Goal: Information Seeking & Learning: Learn about a topic

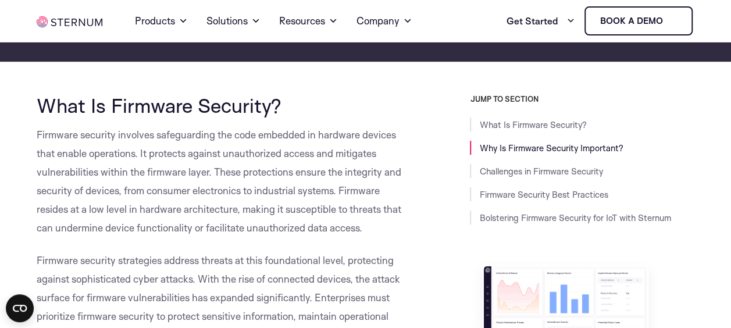
scroll to position [257, 0]
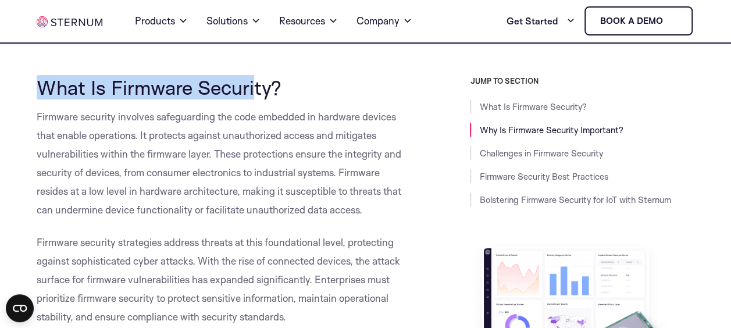
drag, startPoint x: 55, startPoint y: 93, endPoint x: 254, endPoint y: 88, distance: 199.0
click at [254, 88] on span "What Is Firmware Security?" at bounding box center [159, 87] width 245 height 24
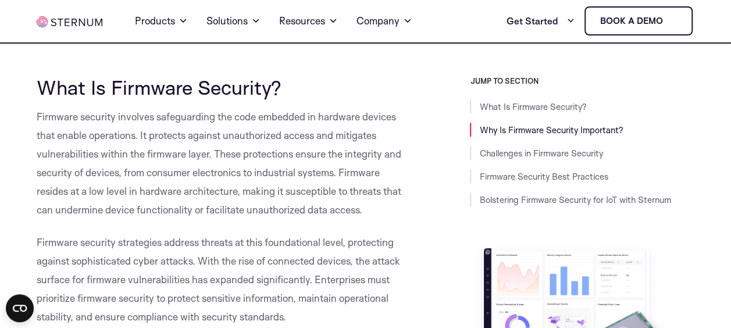
drag, startPoint x: 254, startPoint y: 88, endPoint x: 76, endPoint y: 127, distance: 182.1
click at [83, 129] on p "Firmware security involves safeguarding the code embedded in hardware devices t…" at bounding box center [225, 164] width 376 height 112
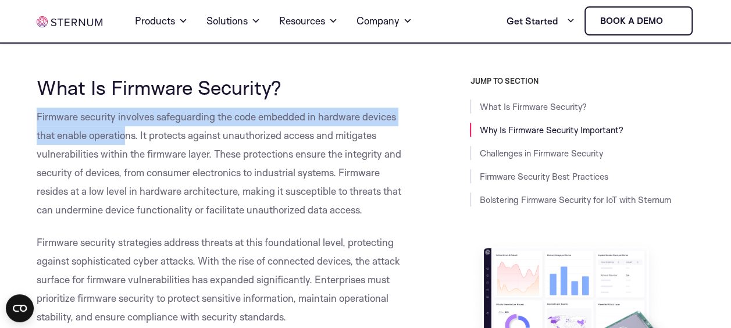
drag, startPoint x: 38, startPoint y: 119, endPoint x: 127, endPoint y: 137, distance: 91.4
click at [127, 137] on span "Firmware security involves safeguarding the code embedded in hardware devices t…" at bounding box center [219, 163] width 365 height 105
drag, startPoint x: 127, startPoint y: 137, endPoint x: 165, endPoint y: 140, distance: 37.9
click at [165, 141] on span "Firmware security involves safeguarding the code embedded in hardware devices t…" at bounding box center [219, 163] width 365 height 105
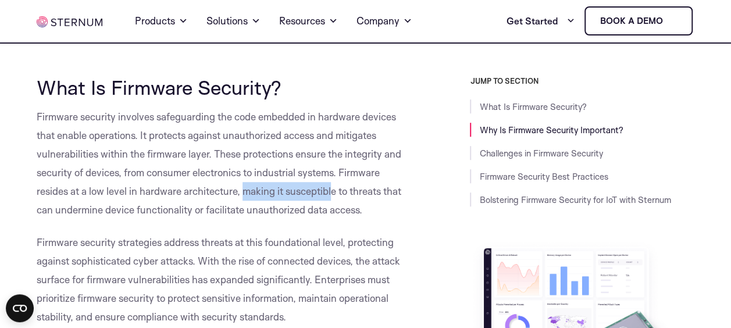
drag, startPoint x: 242, startPoint y: 193, endPoint x: 332, endPoint y: 186, distance: 90.4
click at [332, 186] on span "Firmware security involves safeguarding the code embedded in hardware devices t…" at bounding box center [219, 163] width 365 height 105
drag, startPoint x: 332, startPoint y: 186, endPoint x: 348, endPoint y: 194, distance: 17.4
click at [348, 194] on span "Firmware security involves safeguarding the code embedded in hardware devices t…" at bounding box center [219, 163] width 365 height 105
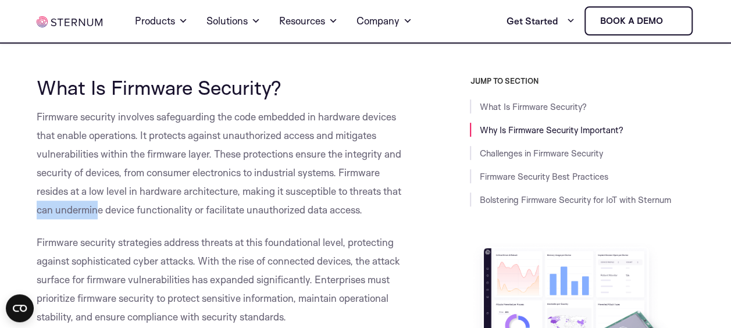
drag, startPoint x: 34, startPoint y: 211, endPoint x: 99, endPoint y: 211, distance: 65.2
drag, startPoint x: 99, startPoint y: 211, endPoint x: 105, endPoint y: 213, distance: 6.1
click at [105, 213] on span "Firmware security involves safeguarding the code embedded in hardware devices t…" at bounding box center [219, 163] width 365 height 105
drag, startPoint x: 127, startPoint y: 213, endPoint x: 149, endPoint y: 214, distance: 22.1
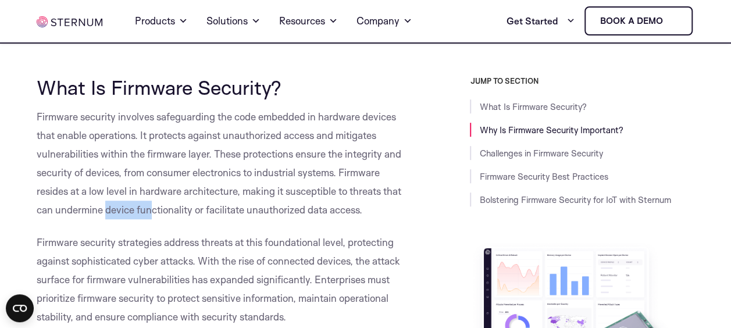
click at [149, 214] on span "Firmware security involves safeguarding the code embedded in hardware devices t…" at bounding box center [219, 163] width 365 height 105
drag, startPoint x: 149, startPoint y: 214, endPoint x: 164, endPoint y: 215, distance: 15.2
click at [164, 215] on span "Firmware security involves safeguarding the code embedded in hardware devices t…" at bounding box center [219, 163] width 365 height 105
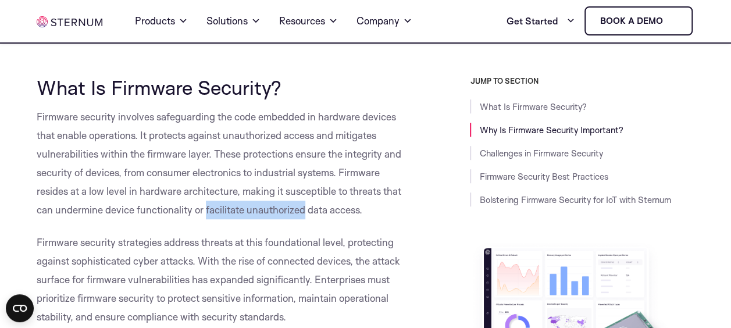
drag, startPoint x: 243, startPoint y: 208, endPoint x: 303, endPoint y: 209, distance: 59.4
click at [303, 209] on span "Firmware security involves safeguarding the code embedded in hardware devices t…" at bounding box center [219, 163] width 365 height 105
drag, startPoint x: 303, startPoint y: 209, endPoint x: 369, endPoint y: 233, distance: 70.8
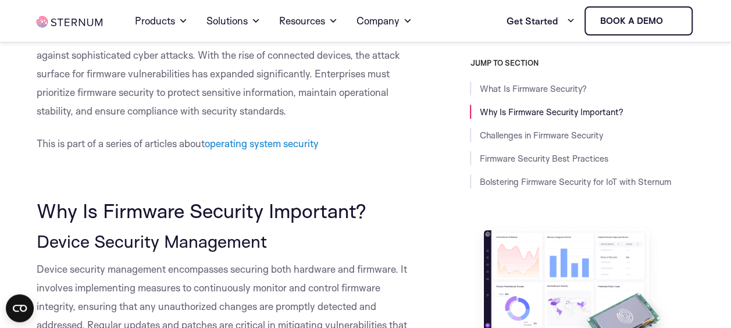
scroll to position [489, 0]
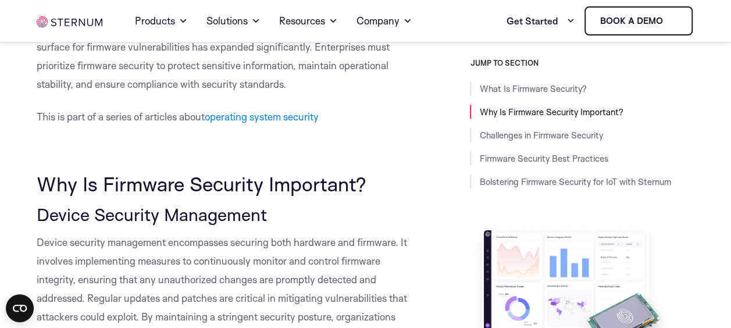
drag, startPoint x: 34, startPoint y: 184, endPoint x: 372, endPoint y: 186, distance: 338.0
drag, startPoint x: 372, startPoint y: 186, endPoint x: 378, endPoint y: 200, distance: 15.9
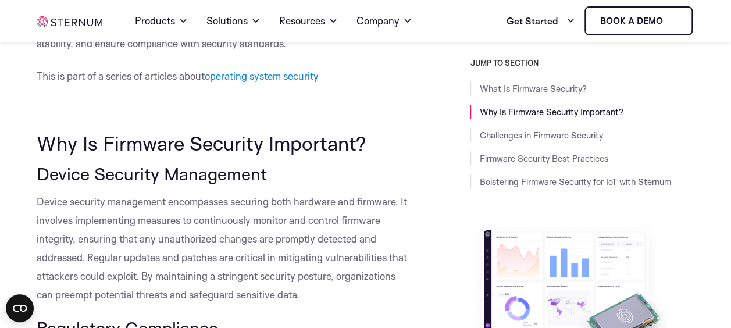
scroll to position [547, 0]
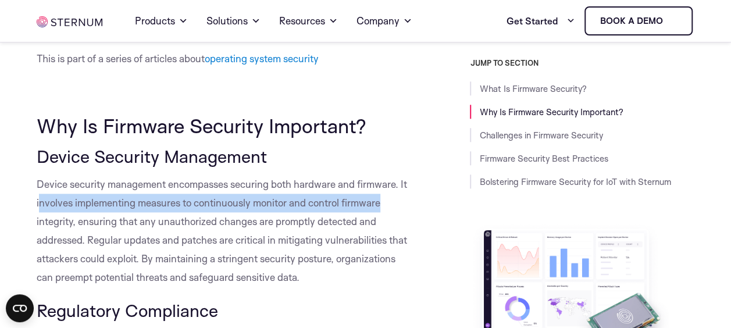
drag, startPoint x: 53, startPoint y: 204, endPoint x: 386, endPoint y: 210, distance: 333.4
click at [386, 210] on p "Device security management encompasses securing both hardware and firmware. It …" at bounding box center [225, 231] width 376 height 112
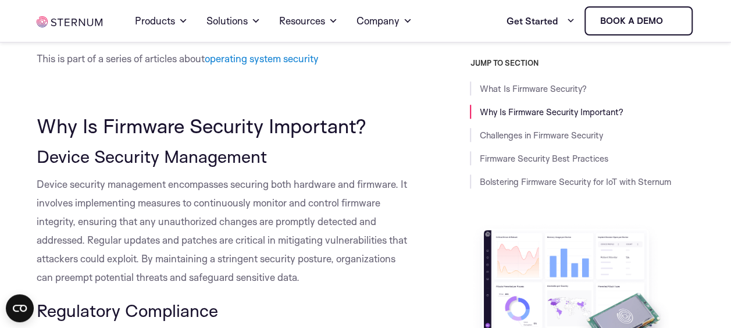
click at [76, 226] on span "Device security management encompasses securing both hardware and firmware. It …" at bounding box center [222, 230] width 371 height 105
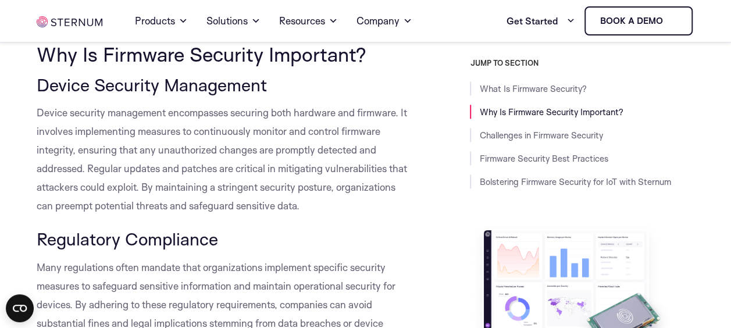
scroll to position [620, 0]
click at [115, 208] on span "Device security management encompasses securing both hardware and firmware. It …" at bounding box center [222, 158] width 371 height 105
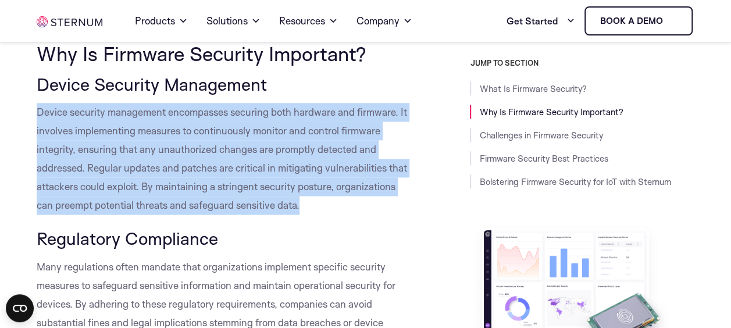
click at [115, 208] on span "Device security management encompasses securing both hardware and firmware. It …" at bounding box center [222, 158] width 371 height 105
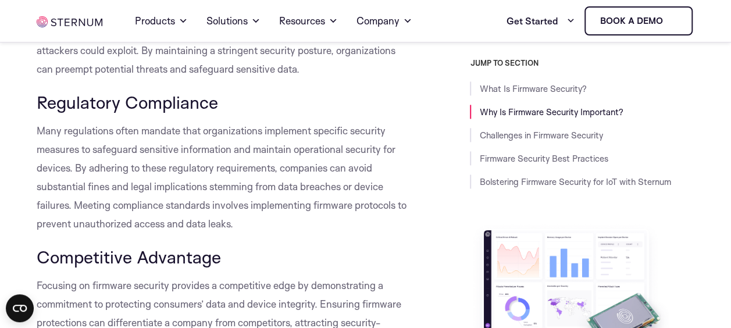
scroll to position [763, 0]
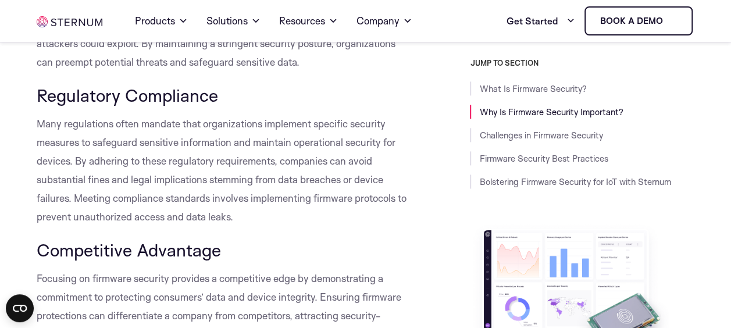
click at [375, 141] on span "Many regulations often mandate that organizations implement specific security m…" at bounding box center [222, 170] width 370 height 105
drag, startPoint x: 375, startPoint y: 141, endPoint x: 348, endPoint y: 152, distance: 29.2
click at [348, 152] on p "Many regulations often mandate that organizations implement specific security m…" at bounding box center [225, 171] width 376 height 112
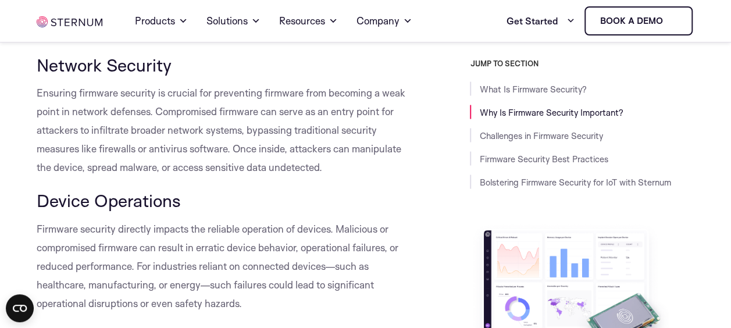
scroll to position [1086, 0]
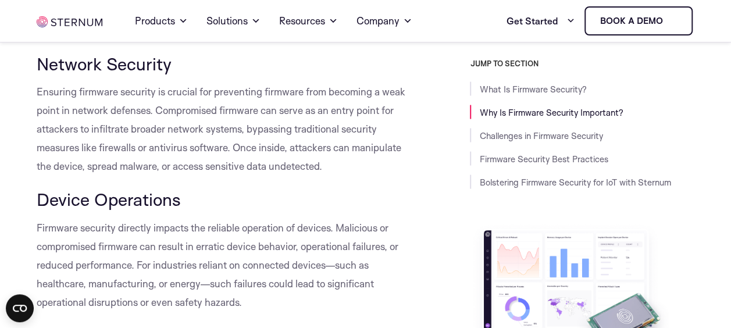
click at [51, 95] on span "Ensuring firmware security is crucial for preventing firmware from becoming a w…" at bounding box center [221, 128] width 369 height 87
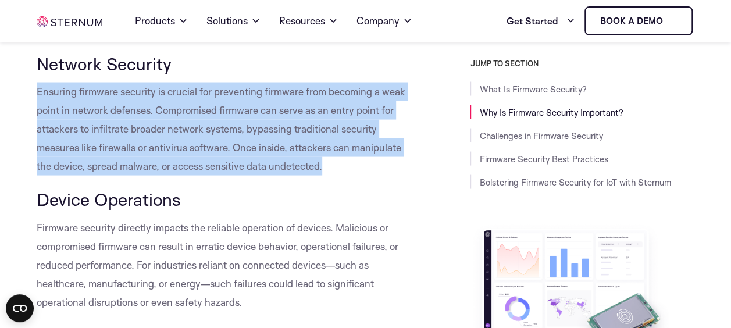
click at [51, 95] on span "Ensuring firmware security is crucial for preventing firmware from becoming a w…" at bounding box center [221, 128] width 369 height 87
drag, startPoint x: 51, startPoint y: 95, endPoint x: 157, endPoint y: 105, distance: 106.3
click at [157, 105] on span "Ensuring firmware security is crucial for preventing firmware from becoming a w…" at bounding box center [221, 128] width 369 height 87
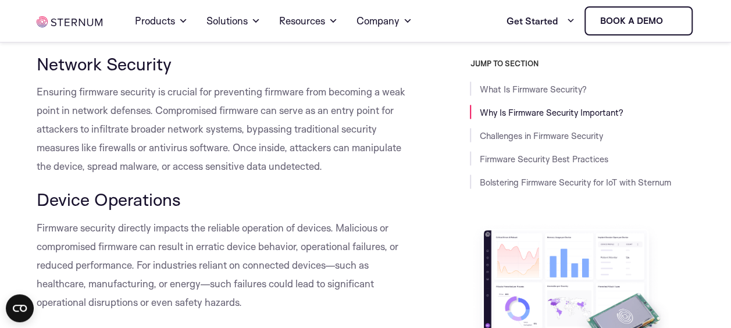
click at [333, 69] on h3 "Network Security" at bounding box center [225, 64] width 376 height 20
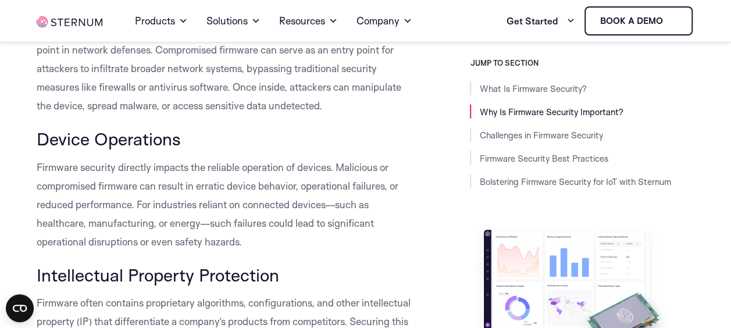
scroll to position [1146, 0]
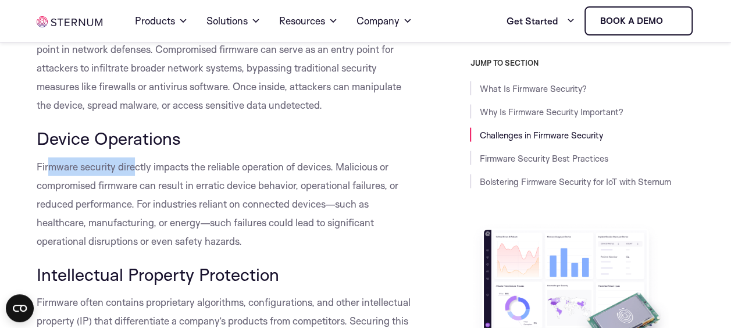
drag, startPoint x: 49, startPoint y: 168, endPoint x: 134, endPoint y: 167, distance: 85.0
click at [134, 167] on span "Firmware security directly impacts the reliable operation of devices. Malicious…" at bounding box center [218, 204] width 362 height 87
drag, startPoint x: 134, startPoint y: 167, endPoint x: 161, endPoint y: 173, distance: 27.5
click at [161, 173] on p "Firmware security directly impacts the reliable operation of devices. Malicious…" at bounding box center [225, 204] width 376 height 93
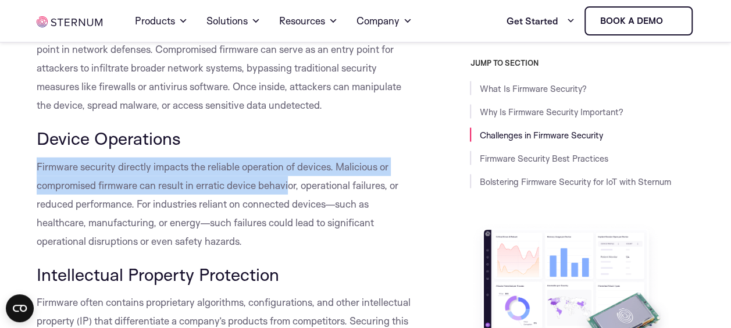
drag, startPoint x: 31, startPoint y: 168, endPoint x: 289, endPoint y: 180, distance: 258.0
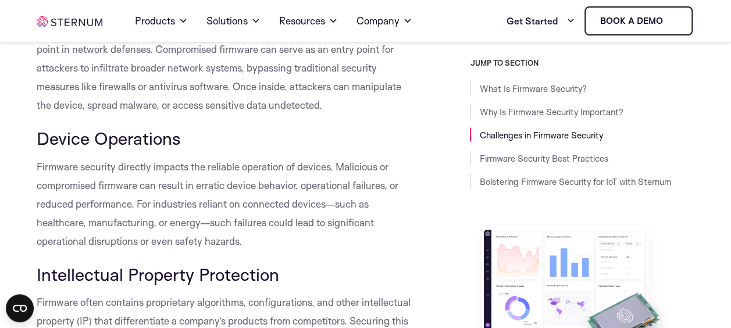
drag, startPoint x: 289, startPoint y: 180, endPoint x: 306, endPoint y: 187, distance: 18.3
click at [306, 187] on span "Firmware security directly impacts the reliable operation of devices. Malicious…" at bounding box center [218, 204] width 362 height 87
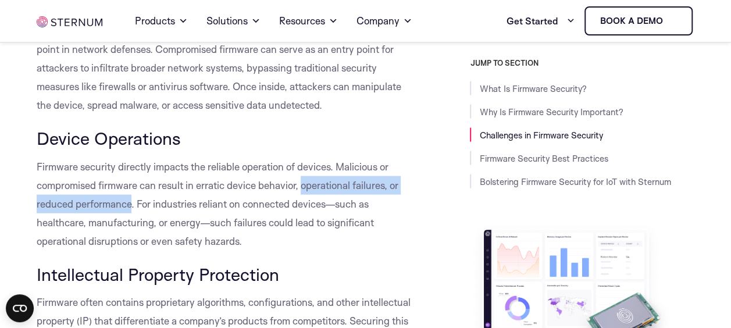
drag, startPoint x: 301, startPoint y: 186, endPoint x: 129, endPoint y: 205, distance: 172.6
click at [129, 205] on span "Firmware security directly impacts the reliable operation of devices. Malicious…" at bounding box center [218, 204] width 362 height 87
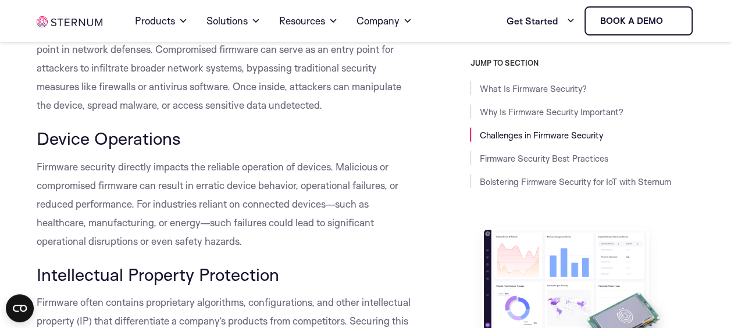
drag, startPoint x: 129, startPoint y: 205, endPoint x: 141, endPoint y: 203, distance: 11.8
click at [141, 203] on span "Firmware security directly impacts the reliable operation of devices. Malicious…" at bounding box center [218, 204] width 362 height 87
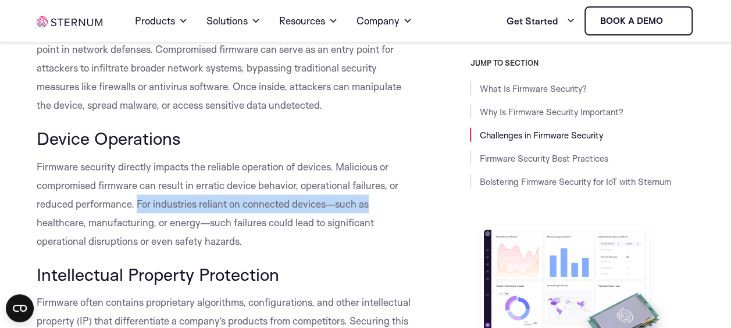
drag, startPoint x: 136, startPoint y: 203, endPoint x: 387, endPoint y: 200, distance: 251.4
click at [387, 200] on p "Firmware security directly impacts the reliable operation of devices. Malicious…" at bounding box center [225, 204] width 376 height 93
drag, startPoint x: 387, startPoint y: 200, endPoint x: 194, endPoint y: 259, distance: 202.1
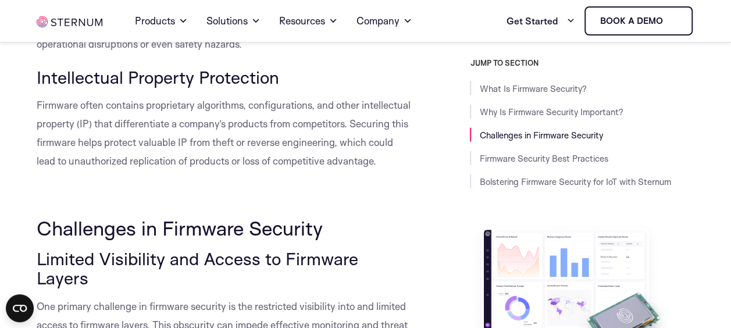
scroll to position [1321, 0]
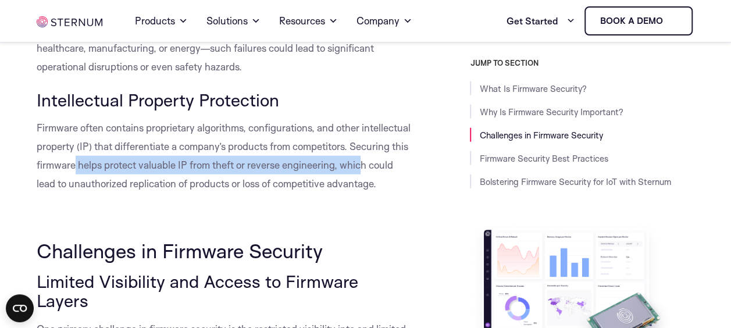
drag, startPoint x: 114, startPoint y: 169, endPoint x: 362, endPoint y: 166, distance: 247.9
click at [362, 166] on span "Firmware often contains proprietary algorithms, configurations, and other intel…" at bounding box center [224, 156] width 374 height 68
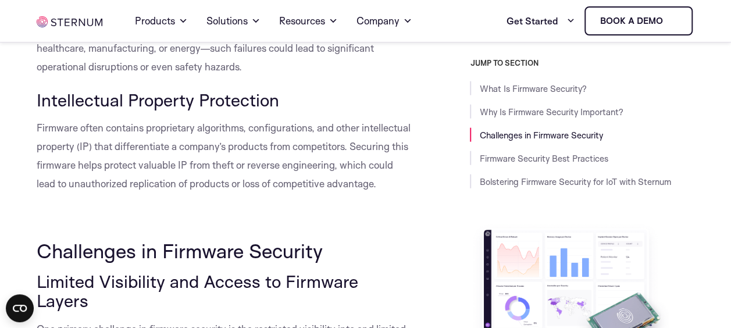
drag, startPoint x: 362, startPoint y: 166, endPoint x: 319, endPoint y: 190, distance: 48.9
click at [322, 190] on span "Firmware often contains proprietary algorithms, configurations, and other intel…" at bounding box center [224, 156] width 374 height 68
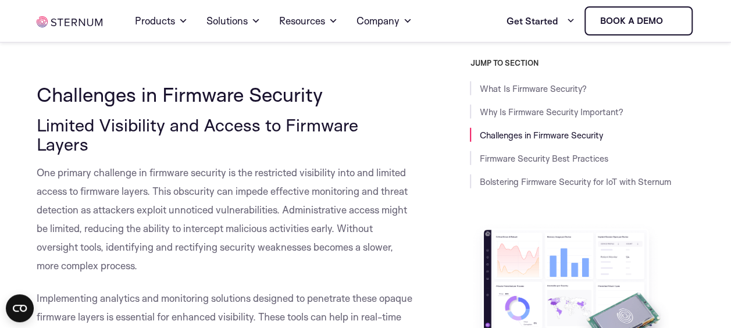
scroll to position [1495, 0]
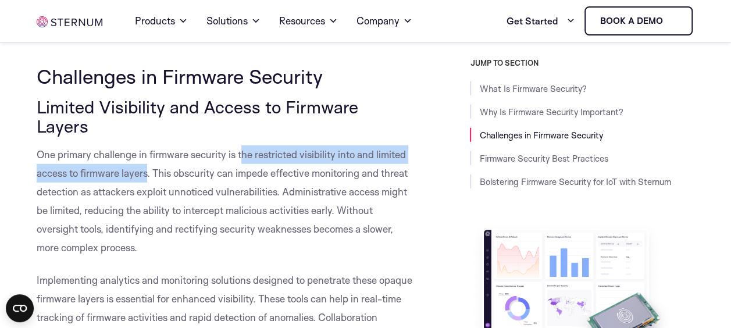
drag, startPoint x: 240, startPoint y: 138, endPoint x: 148, endPoint y: 154, distance: 93.9
click at [148, 154] on span "One primary challenge in firmware security is the restricted visibility into an…" at bounding box center [222, 200] width 371 height 105
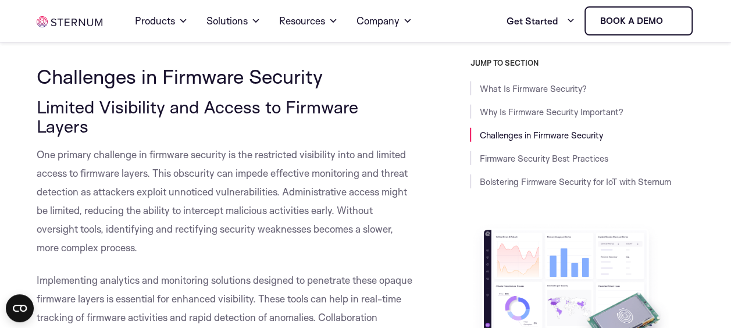
drag, startPoint x: 148, startPoint y: 154, endPoint x: 157, endPoint y: 154, distance: 9.3
click at [157, 154] on span "One primary challenge in firmware security is the restricted visibility into an…" at bounding box center [222, 200] width 371 height 105
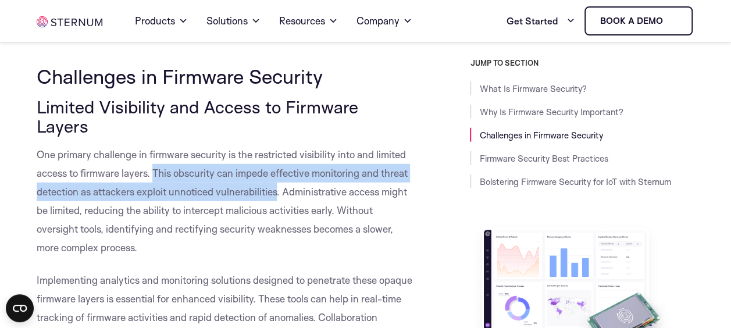
drag, startPoint x: 155, startPoint y: 154, endPoint x: 278, endPoint y: 170, distance: 123.8
click at [278, 170] on span "One primary challenge in firmware security is the restricted visibility into an…" at bounding box center [222, 200] width 371 height 105
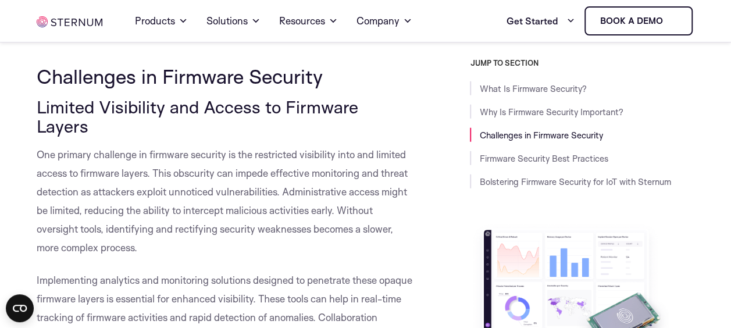
click at [323, 195] on span "One primary challenge in firmware security is the restricted visibility into an…" at bounding box center [222, 200] width 371 height 105
drag, startPoint x: 323, startPoint y: 195, endPoint x: 367, endPoint y: 199, distance: 44.4
click at [367, 199] on p "One primary challenge in firmware security is the restricted visibility into an…" at bounding box center [225, 201] width 376 height 112
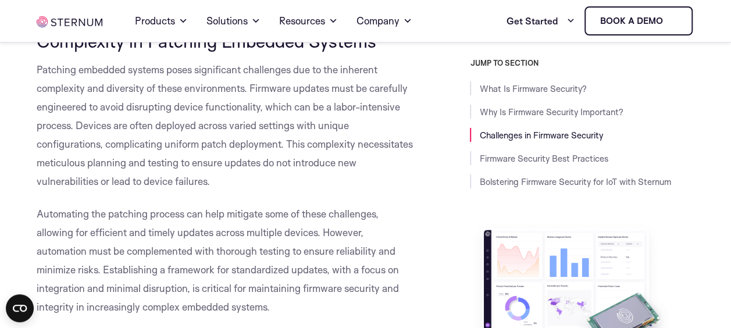
scroll to position [1882, 0]
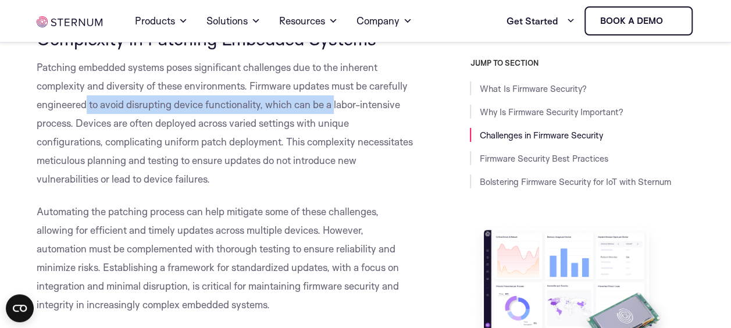
drag, startPoint x: 85, startPoint y: 83, endPoint x: 333, endPoint y: 79, distance: 248.5
click at [333, 79] on span "Patching embedded systems poses significant challenges due to the inherent comp…" at bounding box center [225, 123] width 376 height 124
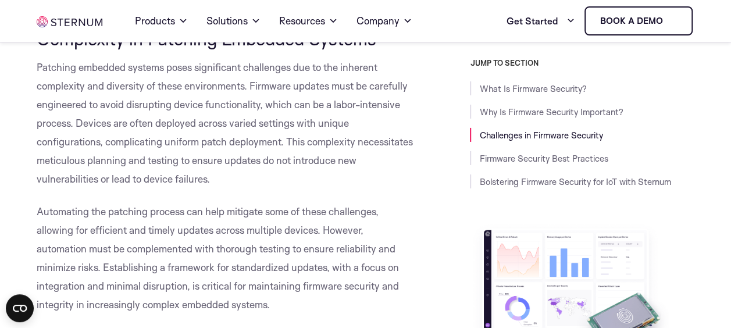
click at [177, 105] on span "Patching embedded systems poses significant challenges due to the inherent comp…" at bounding box center [225, 123] width 376 height 124
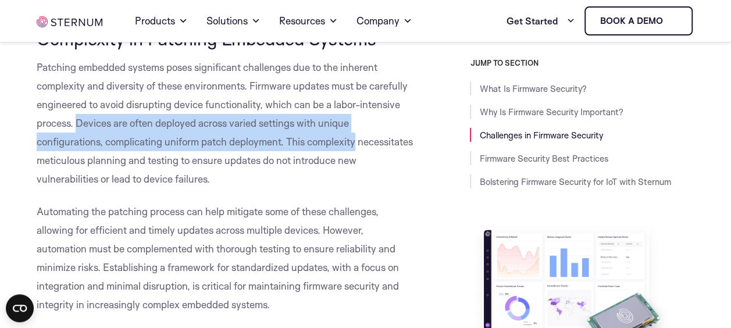
drag, startPoint x: 76, startPoint y: 101, endPoint x: 379, endPoint y: 114, distance: 304.0
click at [379, 114] on p "Patching embedded systems poses significant challenges due to the inherent comp…" at bounding box center [225, 123] width 376 height 130
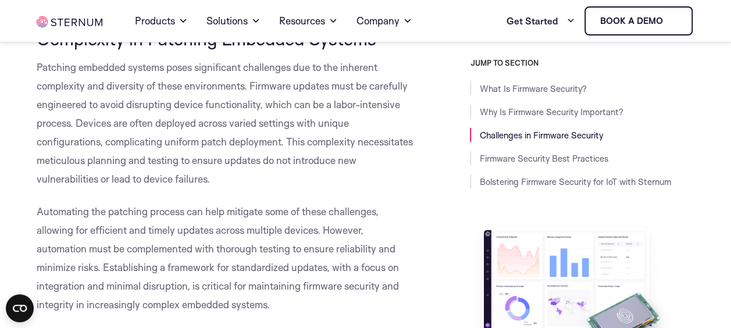
click at [56, 134] on span "Patching embedded systems poses significant challenges due to the inherent comp…" at bounding box center [225, 123] width 376 height 124
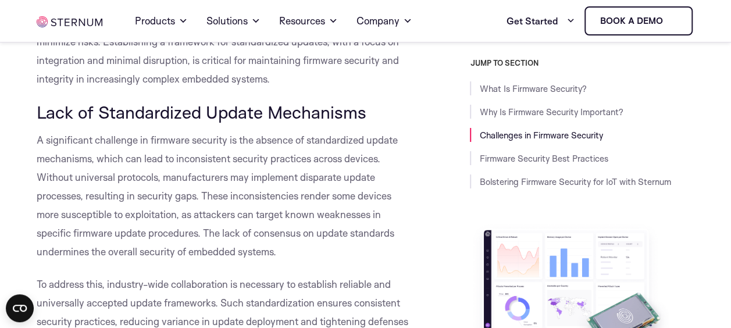
scroll to position [2122, 0]
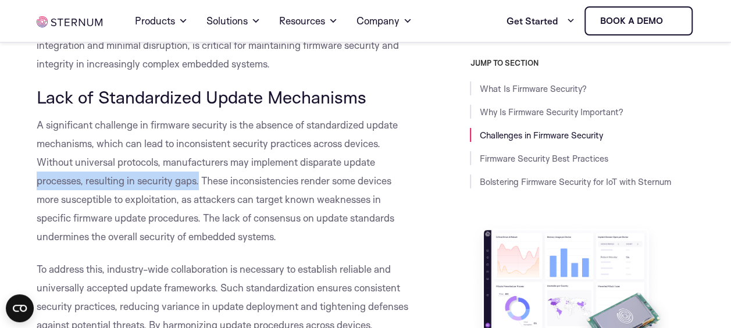
drag, startPoint x: 36, startPoint y: 167, endPoint x: 200, endPoint y: 170, distance: 163.5
click at [200, 170] on p "A significant challenge in firmware security is the absence of standardized upd…" at bounding box center [225, 181] width 376 height 130
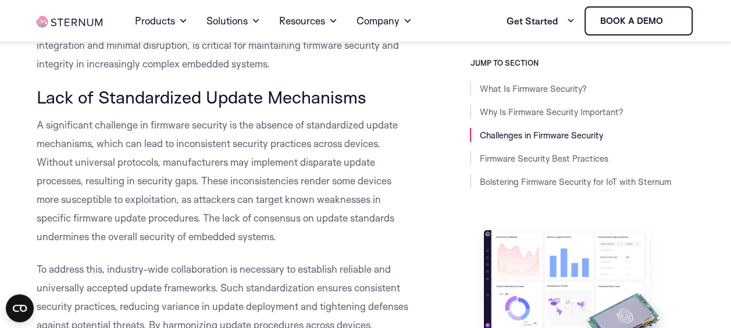
drag, startPoint x: 200, startPoint y: 170, endPoint x: 190, endPoint y: 173, distance: 9.9
click at [192, 176] on span "A significant challenge in firmware security is the absence of standardized upd…" at bounding box center [217, 181] width 361 height 124
drag, startPoint x: 70, startPoint y: 198, endPoint x: 180, endPoint y: 197, distance: 110.0
click at [180, 197] on span "A significant challenge in firmware security is the absence of standardized upd…" at bounding box center [217, 181] width 361 height 124
drag, startPoint x: 180, startPoint y: 197, endPoint x: 206, endPoint y: 203, distance: 27.0
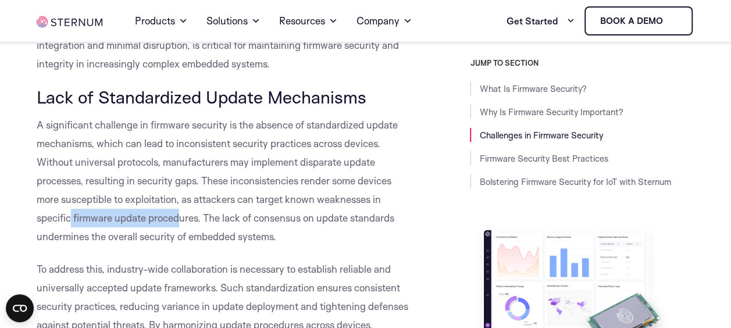
click at [206, 202] on span "A significant challenge in firmware security is the absence of standardized upd…" at bounding box center [217, 181] width 361 height 124
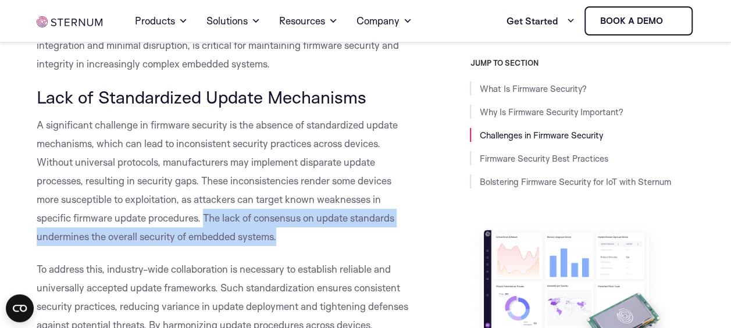
drag, startPoint x: 206, startPoint y: 199, endPoint x: 290, endPoint y: 215, distance: 85.2
click at [290, 215] on p "A significant challenge in firmware security is the absence of standardized upd…" at bounding box center [225, 181] width 376 height 130
click at [293, 219] on p "A significant challenge in firmware security is the absence of standardized upd…" at bounding box center [225, 181] width 376 height 130
click at [283, 222] on p "A significant challenge in firmware security is the absence of standardized upd…" at bounding box center [225, 181] width 376 height 130
click at [265, 223] on span "A significant challenge in firmware security is the absence of standardized upd…" at bounding box center [217, 181] width 361 height 124
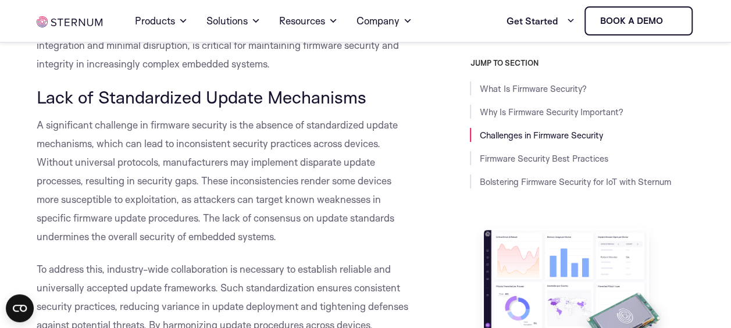
scroll to position [2181, 0]
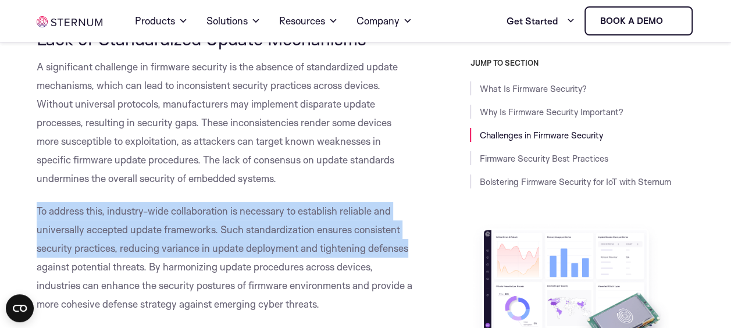
drag, startPoint x: 37, startPoint y: 191, endPoint x: 410, endPoint y: 232, distance: 374.6
click at [410, 232] on p "To address this, industry-wide collaboration is necessary to establish reliable…" at bounding box center [225, 258] width 376 height 112
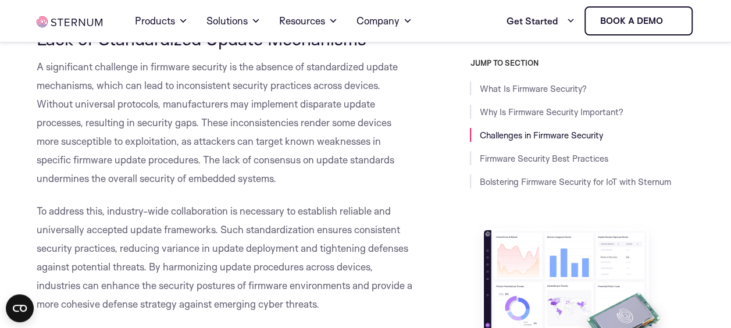
click at [113, 243] on span "To address this, industry-wide collaboration is necessary to establish reliable…" at bounding box center [225, 257] width 376 height 105
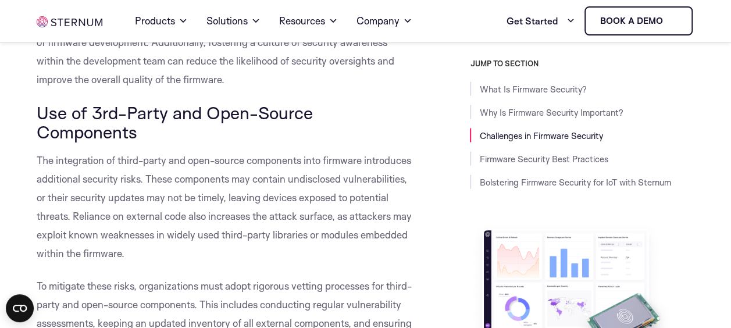
scroll to position [3286, 0]
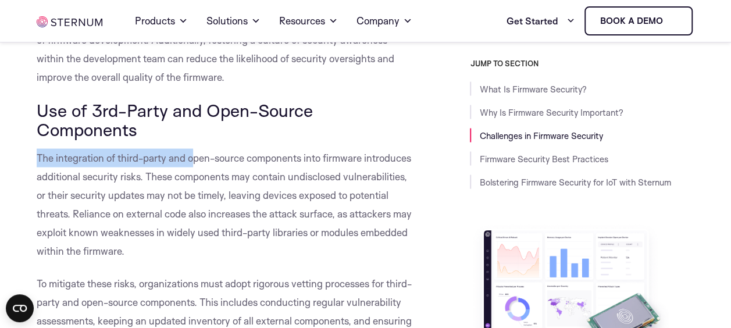
drag, startPoint x: 31, startPoint y: 160, endPoint x: 192, endPoint y: 161, distance: 160.6
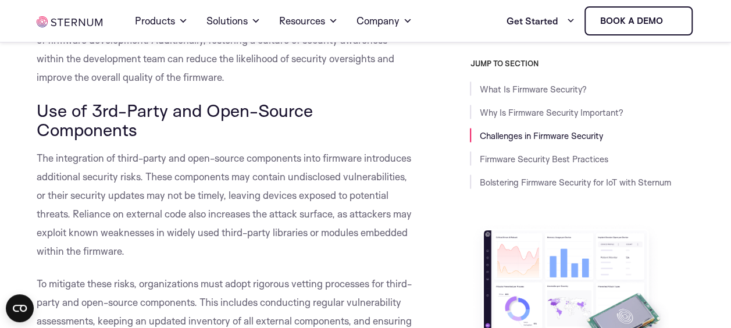
drag, startPoint x: 192, startPoint y: 161, endPoint x: 234, endPoint y: 165, distance: 42.1
click at [234, 165] on p "The integration of third-party and open-source components into firmware introdu…" at bounding box center [225, 204] width 376 height 112
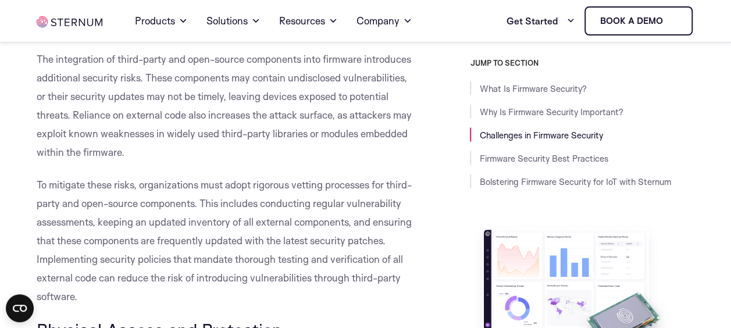
scroll to position [3402, 0]
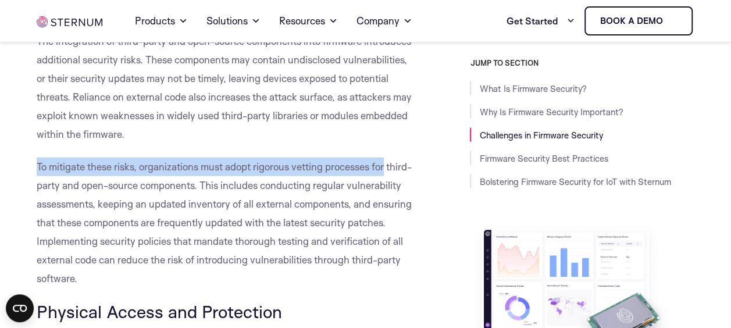
drag, startPoint x: 43, startPoint y: 165, endPoint x: 394, endPoint y: 167, distance: 350.8
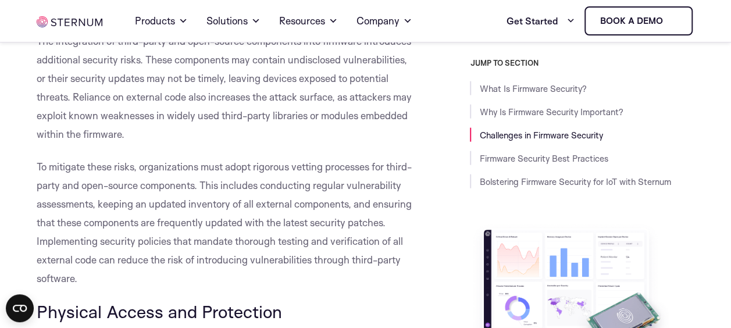
drag, startPoint x: 394, startPoint y: 167, endPoint x: 189, endPoint y: 194, distance: 207.2
click at [200, 195] on p "To mitigate these risks, organizations must adopt rigorous vetting processes fo…" at bounding box center [225, 223] width 376 height 130
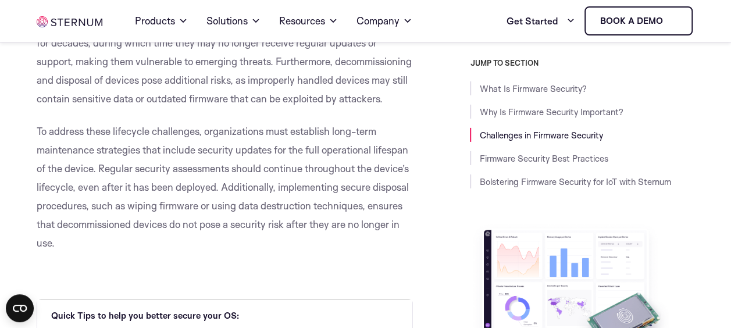
scroll to position [4042, 0]
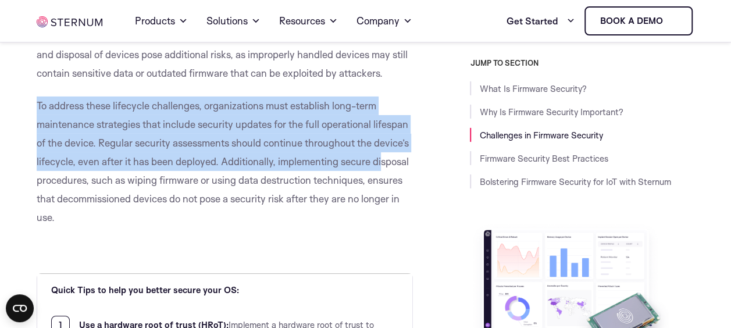
drag, startPoint x: 30, startPoint y: 123, endPoint x: 382, endPoint y: 189, distance: 357.4
click at [382, 189] on div "What Is Firmware Security? Firmware security involves safeguarding the code emb…" at bounding box center [225, 205] width 394 height 7838
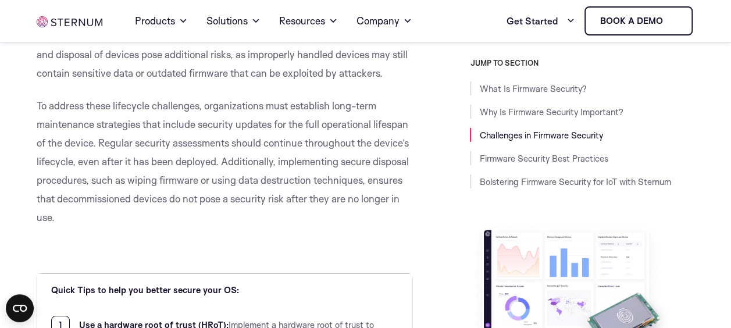
click at [115, 195] on span "To address these lifecycle challenges, organizations must establish long-term m…" at bounding box center [223, 161] width 372 height 124
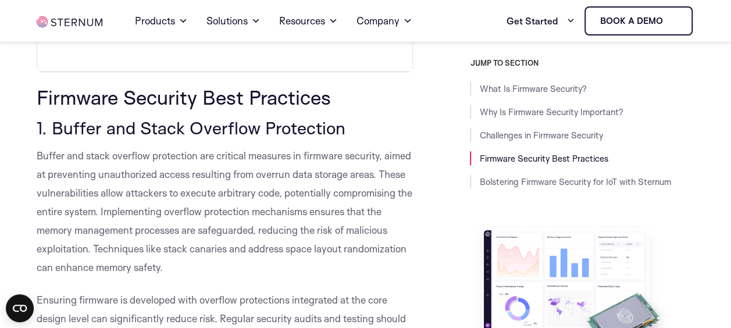
scroll to position [4757, 0]
drag, startPoint x: 108, startPoint y: 234, endPoint x: 144, endPoint y: 237, distance: 36.2
click at [144, 237] on p "Buffer and stack overflow protection are critical measures in firmware security…" at bounding box center [225, 211] width 376 height 130
drag, startPoint x: 144, startPoint y: 237, endPoint x: 183, endPoint y: 240, distance: 38.5
click at [183, 240] on p "Buffer and stack overflow protection are critical measures in firmware security…" at bounding box center [225, 211] width 376 height 130
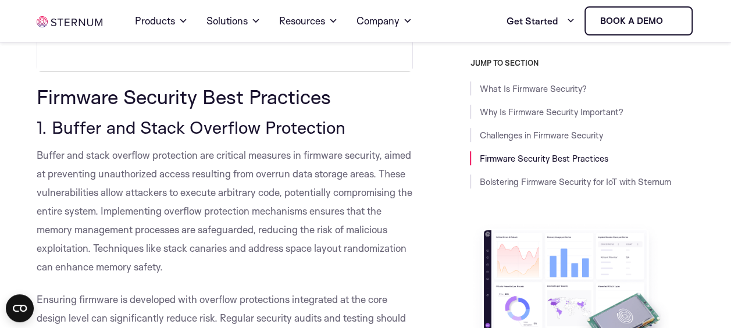
drag, startPoint x: 183, startPoint y: 240, endPoint x: 182, endPoint y: 229, distance: 11.1
click at [182, 229] on span "Buffer and stack overflow protection are critical measures in firmware security…" at bounding box center [225, 211] width 376 height 124
drag, startPoint x: 183, startPoint y: 227, endPoint x: 284, endPoint y: 228, distance: 101.2
click at [284, 228] on span "Buffer and stack overflow protection are critical measures in firmware security…" at bounding box center [225, 211] width 376 height 124
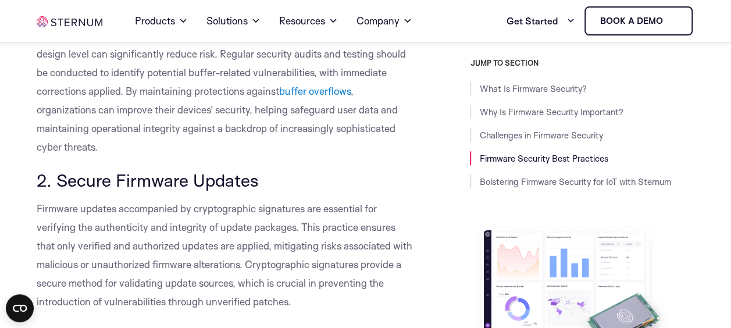
scroll to position [5048, 0]
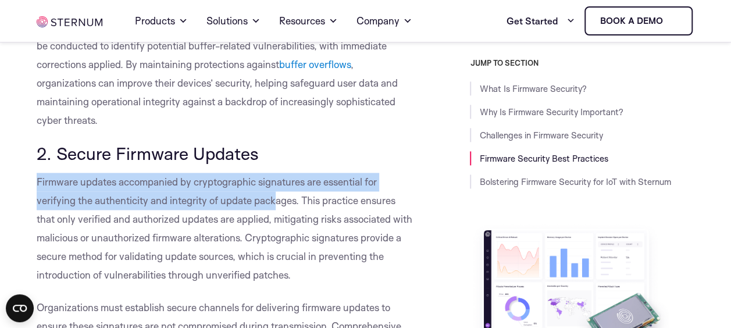
drag, startPoint x: 36, startPoint y: 201, endPoint x: 277, endPoint y: 220, distance: 241.6
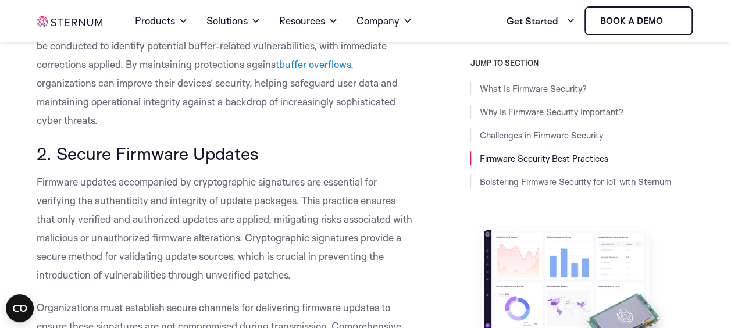
drag, startPoint x: 277, startPoint y: 220, endPoint x: 308, endPoint y: 221, distance: 31.4
click at [308, 221] on span "Firmware updates accompanied by cryptographic signatures are essential for veri…" at bounding box center [225, 228] width 376 height 105
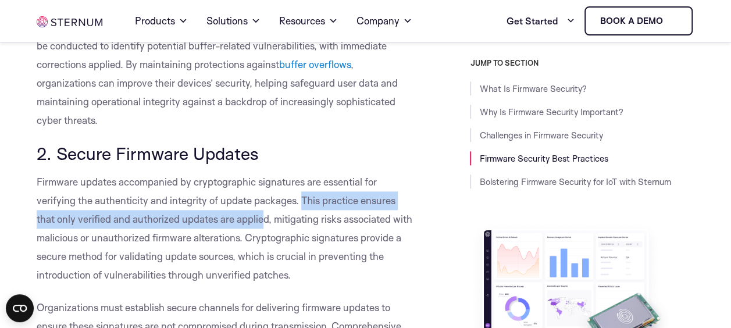
drag, startPoint x: 304, startPoint y: 221, endPoint x: 265, endPoint y: 241, distance: 43.7
click at [265, 241] on span "Firmware updates accompanied by cryptographic signatures are essential for veri…" at bounding box center [225, 228] width 376 height 105
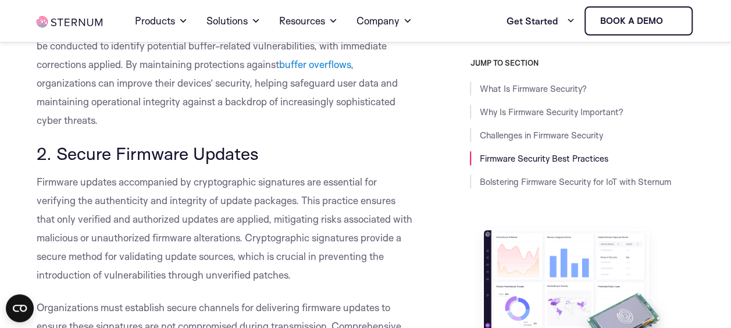
drag, startPoint x: 265, startPoint y: 241, endPoint x: 272, endPoint y: 243, distance: 7.8
click at [272, 243] on span "Firmware updates accompanied by cryptographic signatures are essential for veri…" at bounding box center [225, 228] width 376 height 105
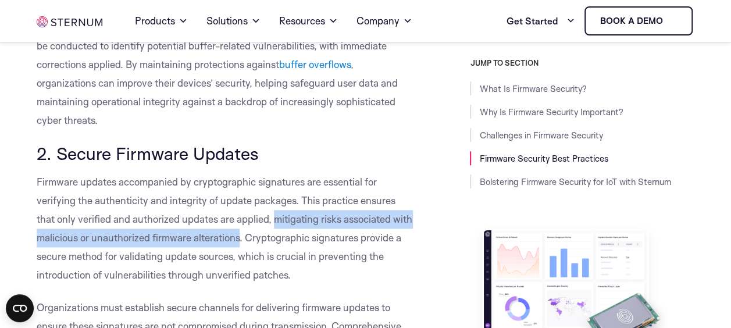
drag, startPoint x: 277, startPoint y: 239, endPoint x: 261, endPoint y: 257, distance: 24.7
click at [261, 257] on span "Firmware updates accompanied by cryptographic signatures are essential for veri…" at bounding box center [225, 228] width 376 height 105
drag, startPoint x: 261, startPoint y: 257, endPoint x: 204, endPoint y: 262, distance: 56.7
click at [202, 263] on p "Firmware updates accompanied by cryptographic signatures are essential for veri…" at bounding box center [225, 229] width 376 height 112
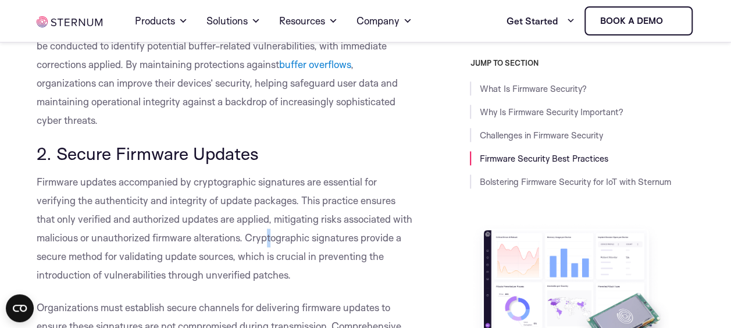
click at [288, 259] on p "Firmware updates accompanied by cryptographic signatures are essential for veri…" at bounding box center [225, 229] width 376 height 112
drag, startPoint x: 280, startPoint y: 257, endPoint x: 305, endPoint y: 261, distance: 24.8
click at [305, 261] on span "Firmware updates accompanied by cryptographic signatures are essential for veri…" at bounding box center [225, 228] width 376 height 105
click at [121, 278] on span "Firmware updates accompanied by cryptographic signatures are essential for veri…" at bounding box center [225, 228] width 376 height 105
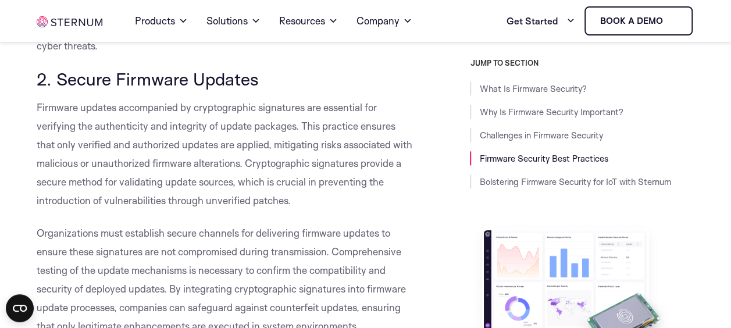
scroll to position [5165, 0]
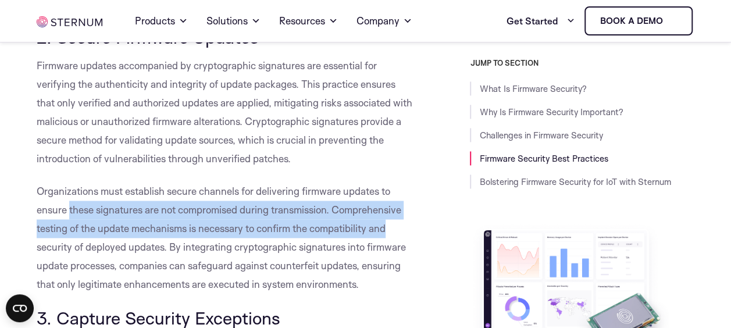
drag, startPoint x: 68, startPoint y: 228, endPoint x: 404, endPoint y: 247, distance: 336.8
click at [404, 247] on p "Organizations must establish secure channels for delivering firmware updates to…" at bounding box center [225, 238] width 376 height 112
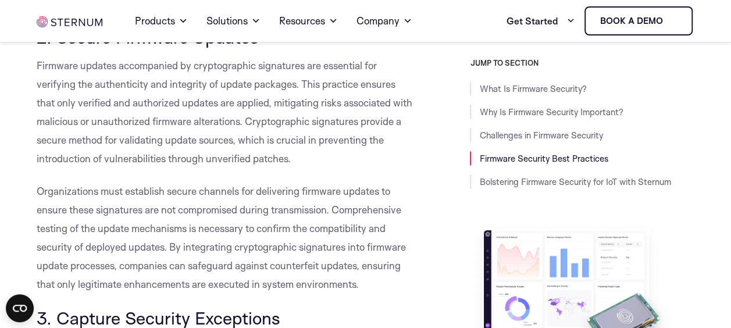
click at [159, 276] on p "Organizations must establish secure channels for delivering firmware updates to…" at bounding box center [225, 238] width 376 height 112
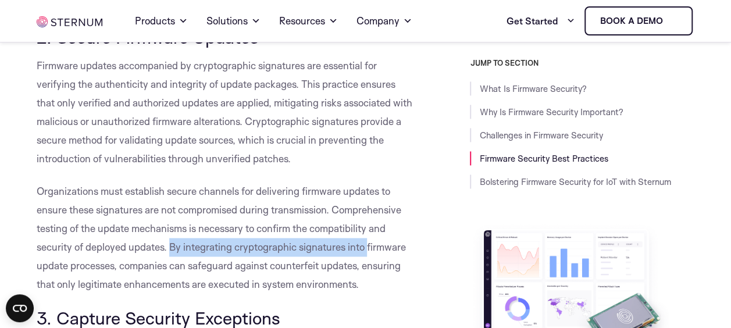
drag, startPoint x: 170, startPoint y: 265, endPoint x: 367, endPoint y: 259, distance: 196.7
click at [367, 259] on span "Organizations must establish secure channels for delivering firmware updates to…" at bounding box center [221, 237] width 369 height 105
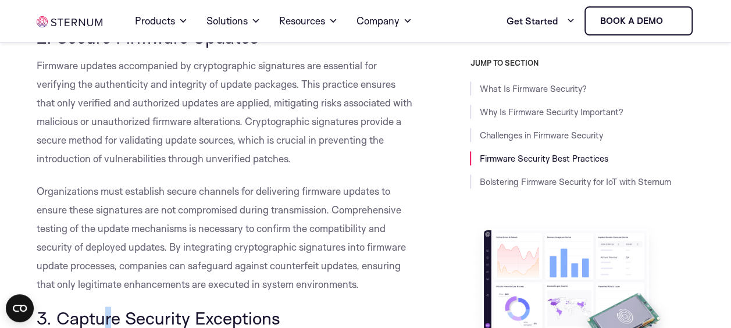
drag, startPoint x: 367, startPoint y: 259, endPoint x: 107, endPoint y: 320, distance: 267.0
drag, startPoint x: 107, startPoint y: 320, endPoint x: 30, endPoint y: 285, distance: 84.4
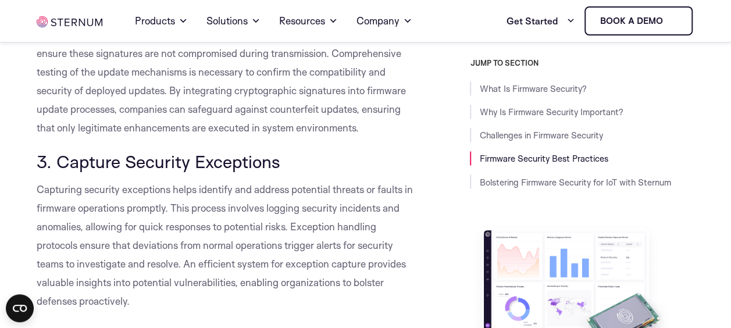
scroll to position [5339, 0]
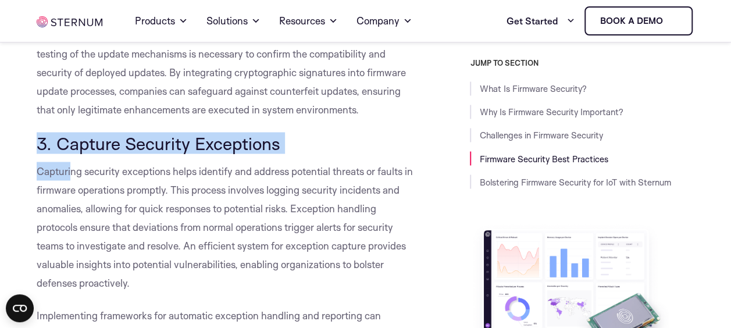
drag, startPoint x: 36, startPoint y: 157, endPoint x: 67, endPoint y: 173, distance: 34.9
drag, startPoint x: 67, startPoint y: 173, endPoint x: 59, endPoint y: 177, distance: 9.1
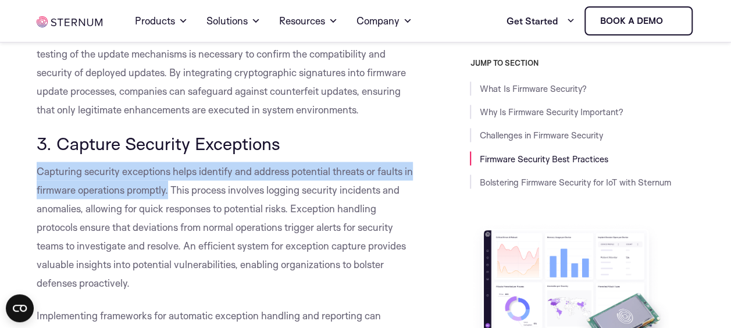
drag, startPoint x: 34, startPoint y: 186, endPoint x: 177, endPoint y: 210, distance: 145.1
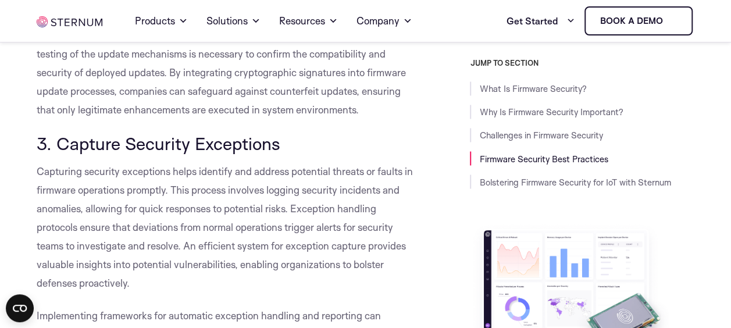
drag, startPoint x: 177, startPoint y: 210, endPoint x: 183, endPoint y: 208, distance: 6.1
click at [183, 208] on span "Capturing security exceptions helps identify and address potential threats or f…" at bounding box center [225, 227] width 376 height 124
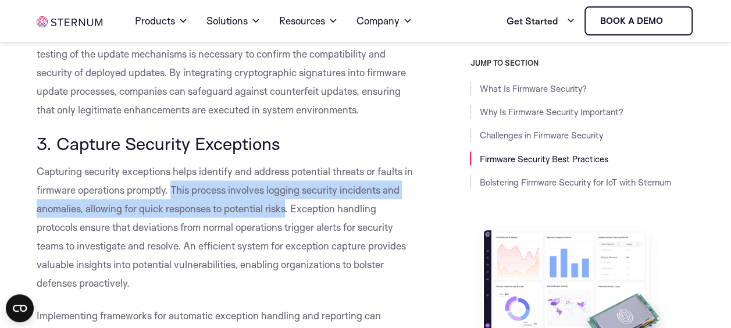
drag, startPoint x: 183, startPoint y: 208, endPoint x: 284, endPoint y: 222, distance: 102.2
click at [284, 222] on span "Capturing security exceptions helps identify and address potential threats or f…" at bounding box center [225, 227] width 376 height 124
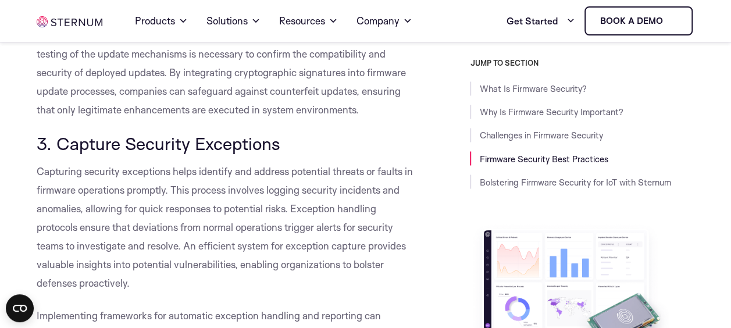
drag, startPoint x: 284, startPoint y: 222, endPoint x: 294, endPoint y: 226, distance: 9.9
click at [294, 226] on span "Capturing security exceptions helps identify and address potential threats or f…" at bounding box center [225, 227] width 376 height 124
drag, startPoint x: 297, startPoint y: 228, endPoint x: 316, endPoint y: 225, distance: 19.5
click at [316, 225] on span "Capturing security exceptions helps identify and address potential threats or f…" at bounding box center [225, 227] width 376 height 124
drag, startPoint x: 316, startPoint y: 225, endPoint x: 291, endPoint y: 227, distance: 24.5
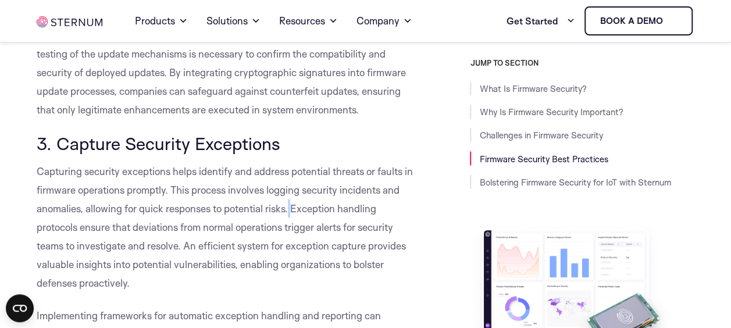
click at [291, 227] on span "Capturing security exceptions helps identify and address potential threats or f…" at bounding box center [225, 227] width 376 height 124
click at [296, 223] on span "Capturing security exceptions helps identify and address potential threats or f…" at bounding box center [225, 227] width 376 height 124
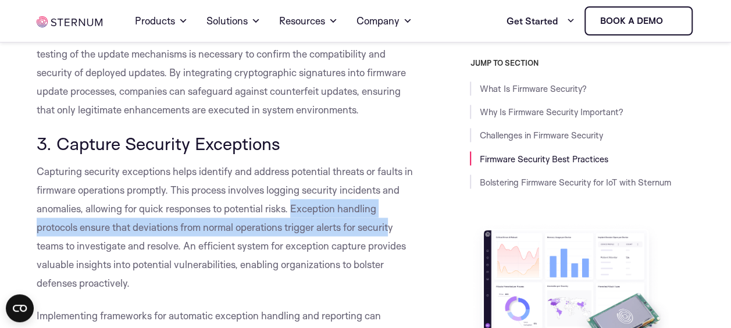
drag, startPoint x: 295, startPoint y: 226, endPoint x: 393, endPoint y: 250, distance: 101.2
click at [393, 250] on span "Capturing security exceptions helps identify and address potential threats or f…" at bounding box center [225, 227] width 376 height 124
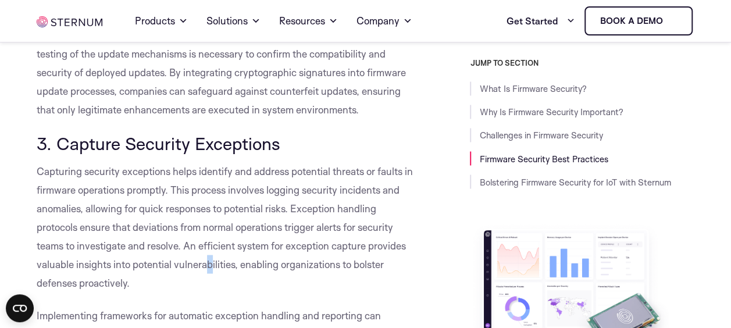
drag, startPoint x: 393, startPoint y: 250, endPoint x: 206, endPoint y: 287, distance: 191.1
click at [206, 287] on p "Capturing security exceptions helps identify and address potential threats or f…" at bounding box center [225, 227] width 376 height 130
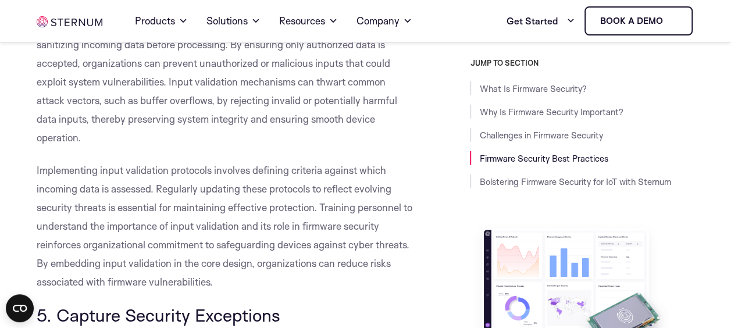
scroll to position [5802, 0]
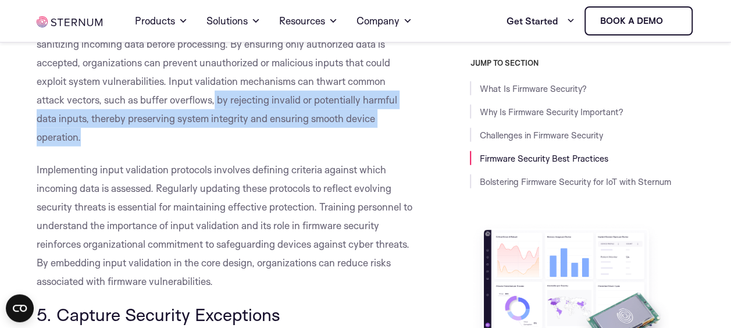
drag, startPoint x: 216, startPoint y: 113, endPoint x: 218, endPoint y: 161, distance: 47.2
click at [218, 147] on p "Input validation is a fundamental practice in firmware security aimed at verify…" at bounding box center [225, 81] width 376 height 130
click at [215, 147] on p "Input validation is a fundamental practice in firmware security aimed at verify…" at bounding box center [225, 81] width 376 height 130
click at [185, 147] on p "Input validation is a fundamental practice in firmware security aimed at verify…" at bounding box center [225, 81] width 376 height 130
click at [175, 147] on p "Input validation is a fundamental practice in firmware security aimed at verify…" at bounding box center [225, 81] width 376 height 130
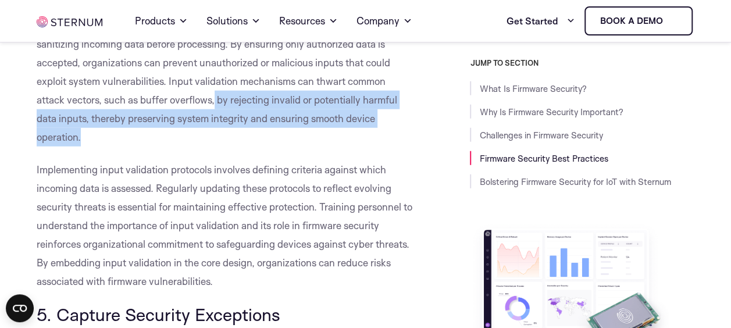
click at [128, 147] on p "Input validation is a fundamental practice in firmware security aimed at verify…" at bounding box center [225, 81] width 376 height 130
click at [69, 143] on span "Input validation is a fundamental practice in firmware security aimed at verify…" at bounding box center [224, 81] width 374 height 124
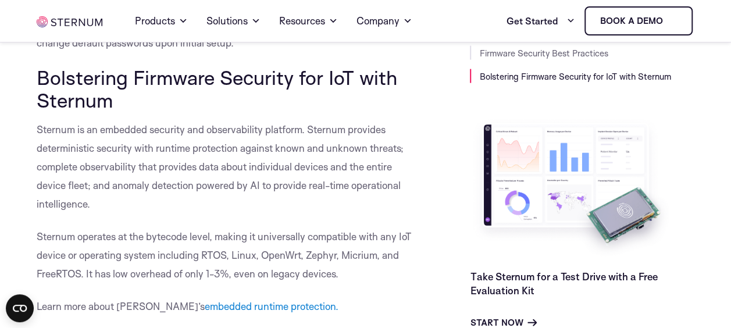
scroll to position [7897, 0]
